Goal: Transaction & Acquisition: Purchase product/service

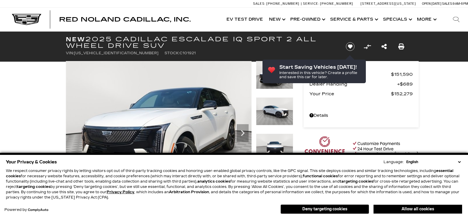
click at [464, 160] on div "Your Privacy & Cookies Language: English Spanish / Español English / [GEOGRAPHI…" at bounding box center [234, 185] width 468 height 65
click at [459, 159] on select "English Spanish / Español English / [GEOGRAPHIC_DATA] Korean / 한국어 Vietnamese /…" at bounding box center [433, 161] width 57 height 5
click at [335, 215] on div "Your Privacy & Cookies Language: English Spanish / Español English / [GEOGRAPHI…" at bounding box center [234, 187] width 459 height 60
click at [337, 211] on button "Deny targeting cookies" at bounding box center [324, 209] width 89 height 9
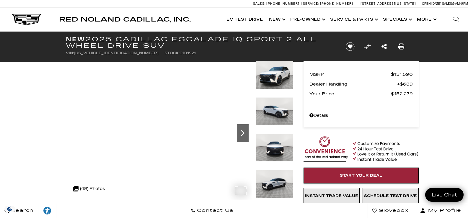
click at [244, 133] on icon "Next" at bounding box center [243, 133] width 12 height 12
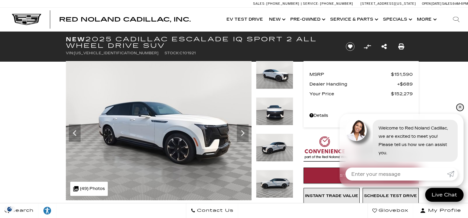
click at [459, 107] on link "✕" at bounding box center [459, 107] width 7 height 7
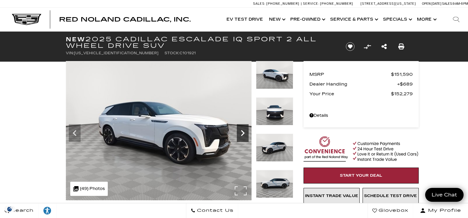
click at [245, 133] on icon "Next" at bounding box center [243, 133] width 12 height 12
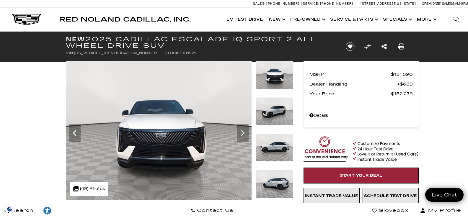
click at [282, 191] on img at bounding box center [274, 184] width 37 height 28
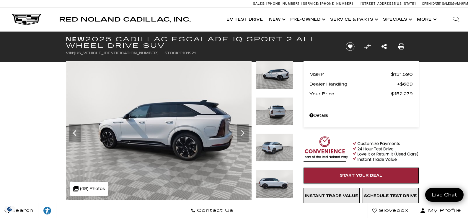
click at [280, 193] on img at bounding box center [274, 184] width 37 height 28
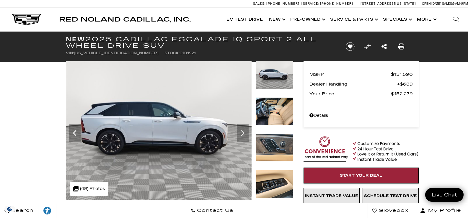
click at [278, 110] on img at bounding box center [274, 111] width 37 height 28
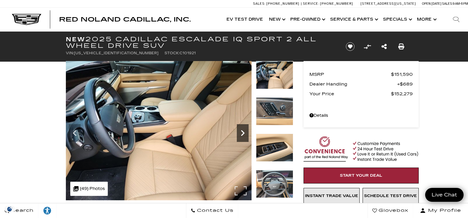
click at [247, 132] on icon "Next" at bounding box center [243, 133] width 12 height 12
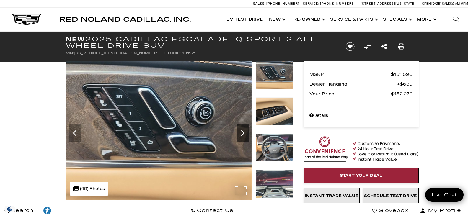
click at [247, 132] on icon "Next" at bounding box center [243, 133] width 12 height 12
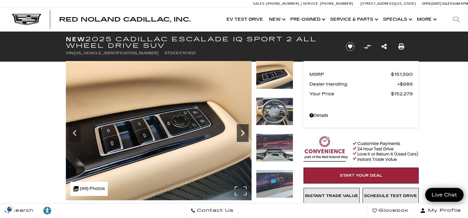
click at [246, 134] on icon "Next" at bounding box center [243, 133] width 12 height 12
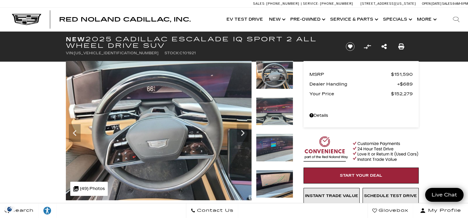
drag, startPoint x: 246, startPoint y: 134, endPoint x: 25, endPoint y: 141, distance: 220.3
click at [241, 131] on icon "Next" at bounding box center [243, 133] width 12 height 12
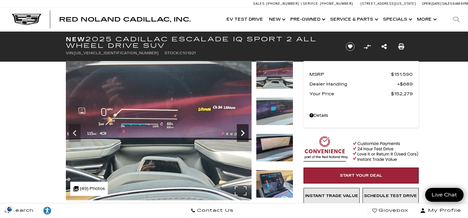
click at [240, 131] on icon "Next" at bounding box center [243, 133] width 12 height 12
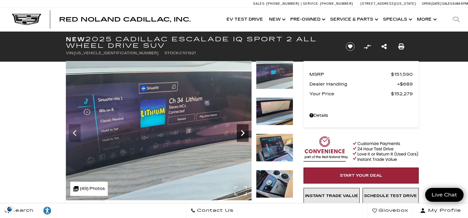
click at [240, 131] on icon "Next" at bounding box center [243, 133] width 12 height 12
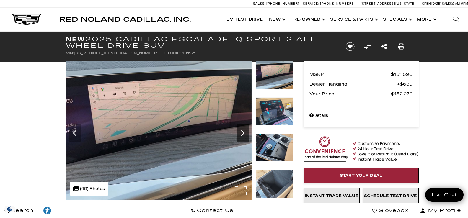
click at [244, 136] on icon "Next" at bounding box center [243, 133] width 12 height 12
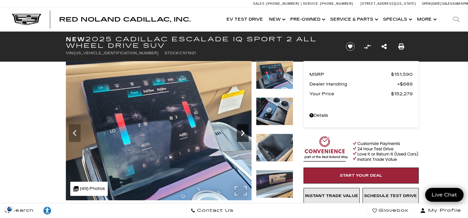
click at [243, 136] on icon "Next" at bounding box center [243, 133] width 12 height 12
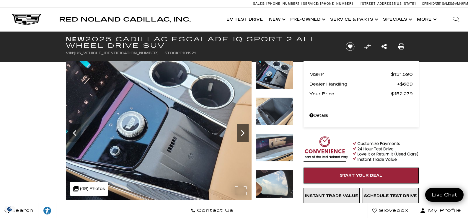
click at [240, 131] on icon "Next" at bounding box center [243, 133] width 12 height 12
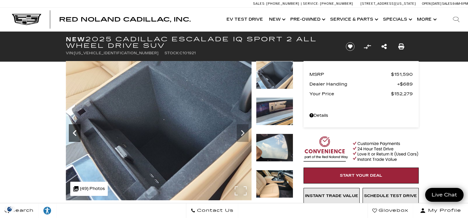
click at [71, 131] on icon "Previous" at bounding box center [75, 133] width 12 height 12
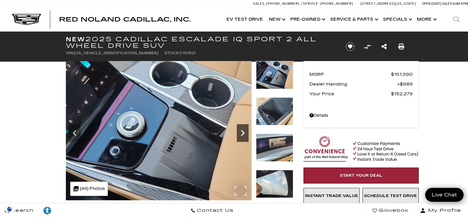
click at [241, 135] on icon "Next" at bounding box center [243, 133] width 12 height 12
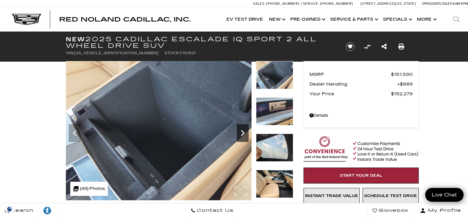
click at [240, 135] on icon "Next" at bounding box center [243, 133] width 12 height 12
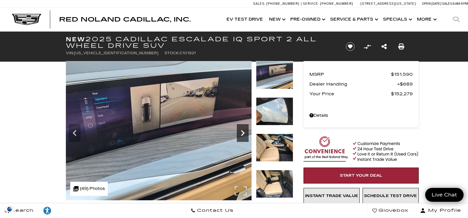
click at [240, 135] on icon "Next" at bounding box center [243, 133] width 12 height 12
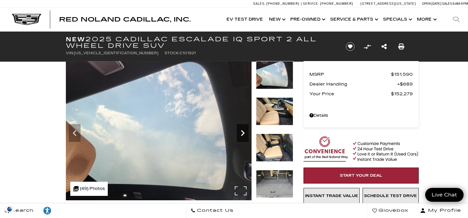
click at [240, 135] on icon "Next" at bounding box center [243, 133] width 12 height 12
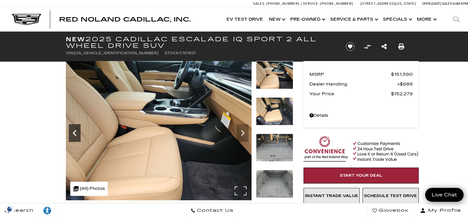
click at [75, 131] on icon "Previous" at bounding box center [75, 133] width 4 height 6
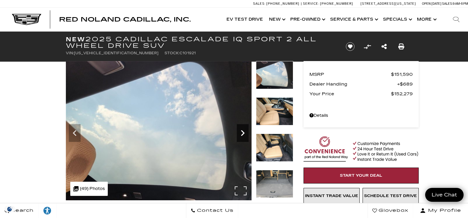
click at [244, 133] on icon "Next" at bounding box center [243, 133] width 12 height 12
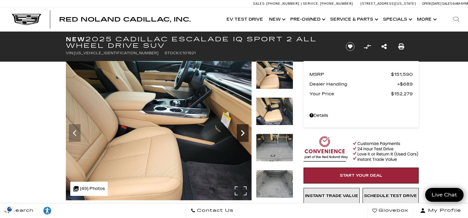
click at [245, 131] on icon "Next" at bounding box center [243, 133] width 12 height 12
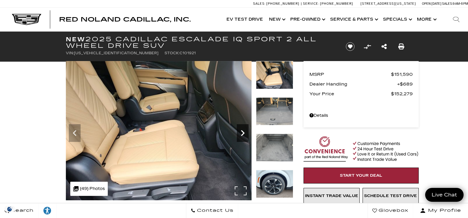
click at [241, 131] on icon "Next" at bounding box center [243, 133] width 12 height 12
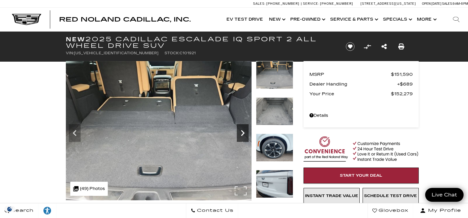
click at [247, 133] on icon "Next" at bounding box center [243, 133] width 12 height 12
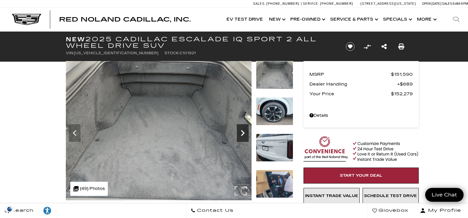
click at [245, 135] on icon "Next" at bounding box center [243, 133] width 12 height 12
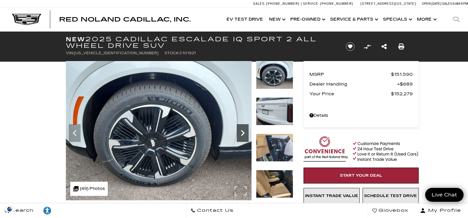
click at [245, 135] on icon "Next" at bounding box center [243, 133] width 12 height 12
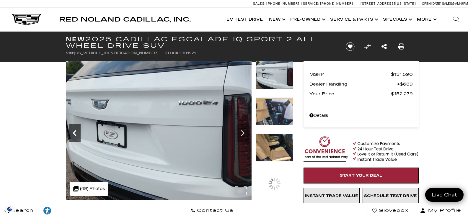
click at [75, 131] on icon "Previous" at bounding box center [75, 133] width 4 height 6
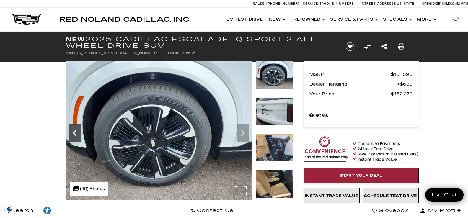
click at [75, 131] on icon "Previous" at bounding box center [75, 133] width 4 height 6
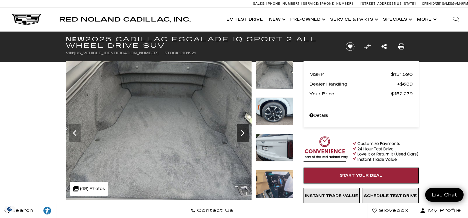
click at [245, 136] on icon "Next" at bounding box center [243, 133] width 12 height 12
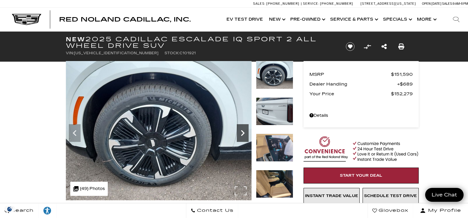
click at [245, 136] on icon "Next" at bounding box center [243, 133] width 12 height 12
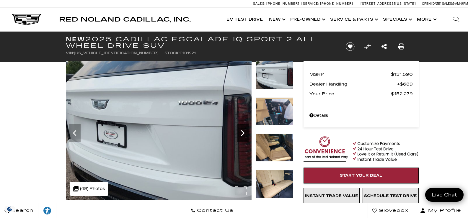
click at [241, 137] on icon "Next" at bounding box center [243, 133] width 12 height 12
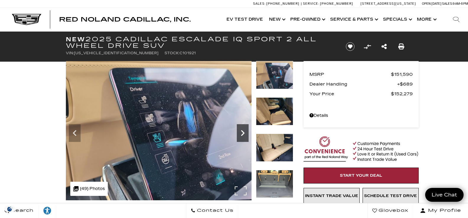
click at [242, 135] on icon "Next" at bounding box center [243, 133] width 4 height 6
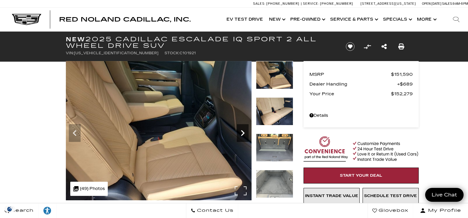
click at [242, 135] on icon "Next" at bounding box center [243, 133] width 4 height 6
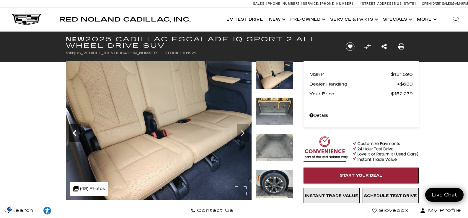
click at [73, 132] on icon "Previous" at bounding box center [75, 133] width 12 height 12
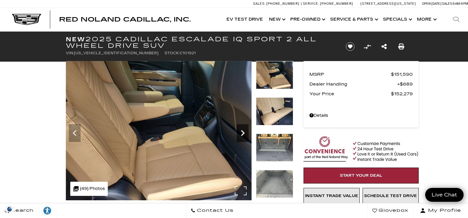
click at [241, 134] on icon "Next" at bounding box center [243, 133] width 12 height 12
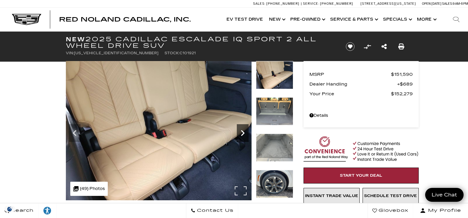
click at [241, 134] on icon "Next" at bounding box center [243, 133] width 12 height 12
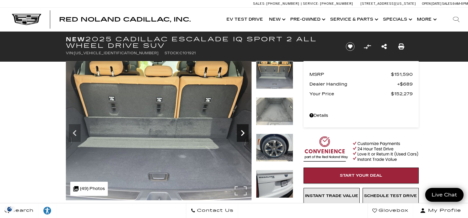
click at [241, 134] on icon "Next" at bounding box center [243, 133] width 12 height 12
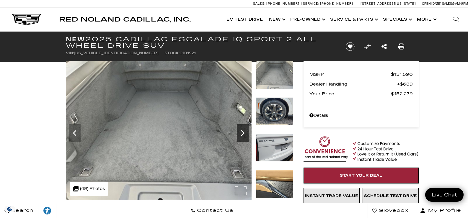
click at [241, 134] on icon "Next" at bounding box center [243, 133] width 12 height 12
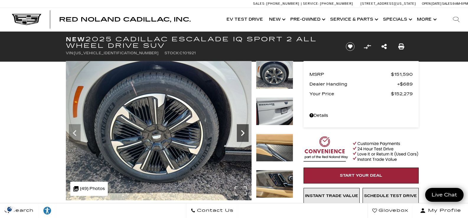
click at [241, 134] on icon "Next" at bounding box center [243, 133] width 12 height 12
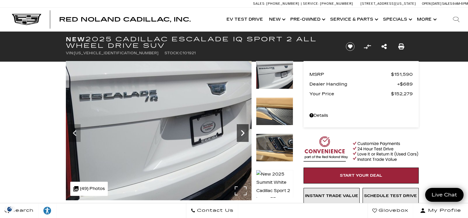
click at [241, 134] on icon "Next" at bounding box center [243, 133] width 12 height 12
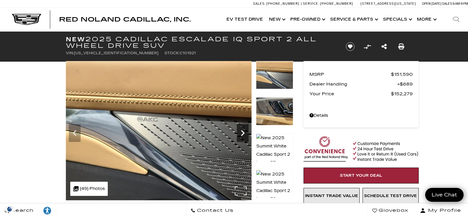
click at [241, 134] on icon "Next" at bounding box center [243, 133] width 12 height 12
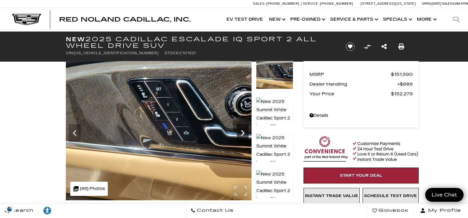
click at [241, 134] on icon "Next" at bounding box center [243, 133] width 12 height 12
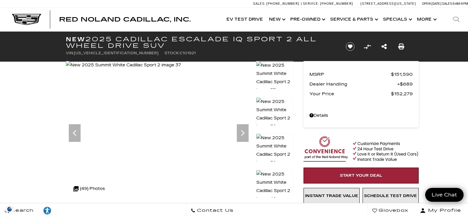
scroll to position [30, 0]
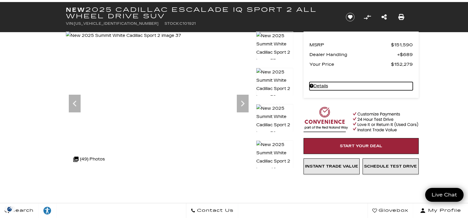
click at [317, 86] on link "Details - about pricing for: New 2025 Cadillac ESCALADE IQ Sport 2 All Wheel Dr…" at bounding box center [360, 86] width 103 height 8
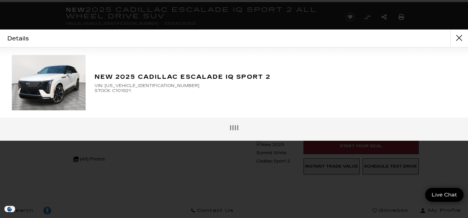
scroll to position [23, 0]
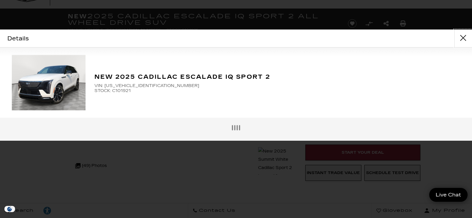
click at [459, 44] on button "close" at bounding box center [464, 39] width 18 height 18
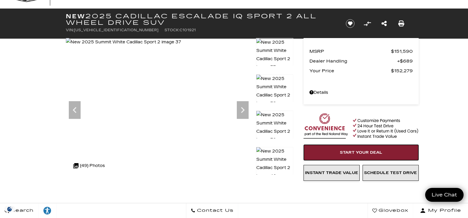
click at [369, 154] on span "Start Your Deal" at bounding box center [361, 152] width 43 height 5
